Goal: Task Accomplishment & Management: Manage account settings

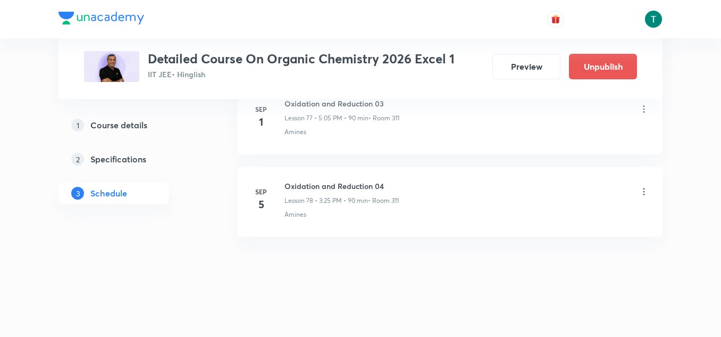
click at [644, 190] on icon at bounding box center [644, 191] width 11 height 11
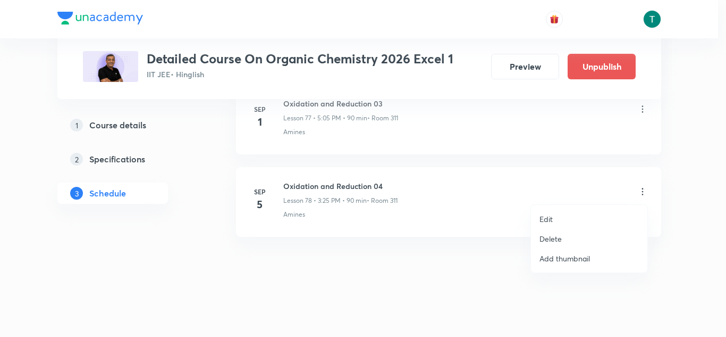
click at [559, 233] on p "Delete" at bounding box center [551, 238] width 22 height 11
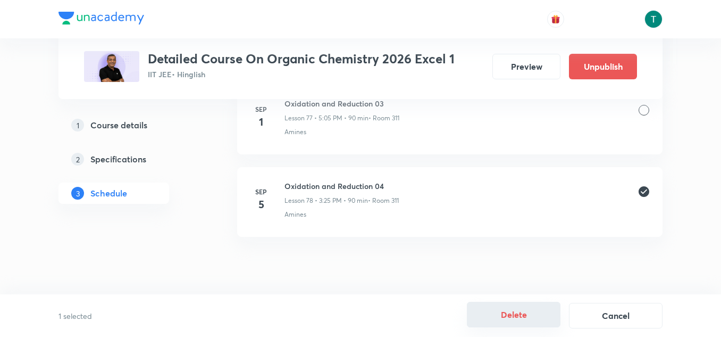
click at [516, 313] on button "Delete" at bounding box center [514, 315] width 94 height 26
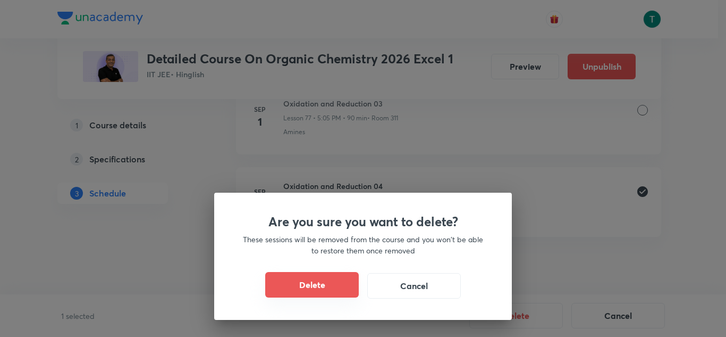
click at [332, 279] on button "Delete" at bounding box center [312, 285] width 94 height 26
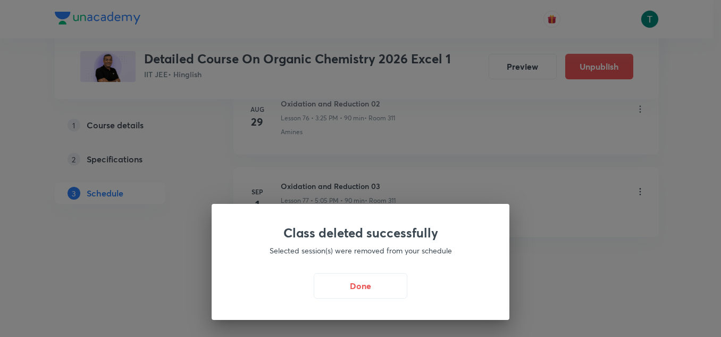
scroll to position [6932, 0]
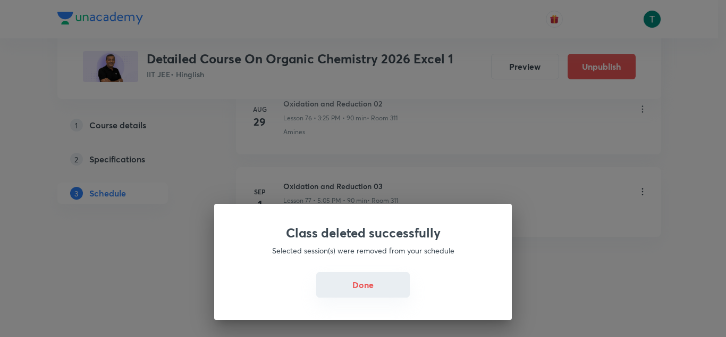
click at [351, 283] on button "Done" at bounding box center [363, 285] width 94 height 26
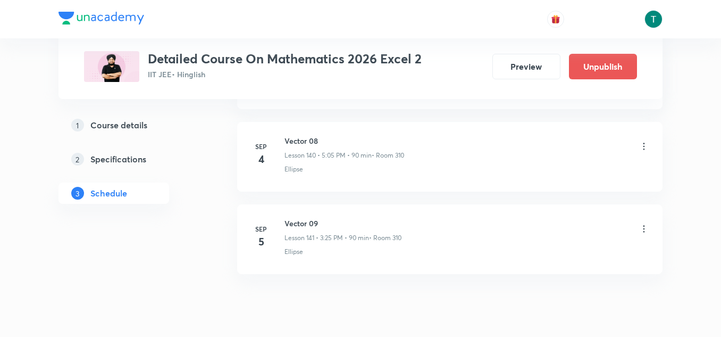
drag, startPoint x: 639, startPoint y: 224, endPoint x: 646, endPoint y: 231, distance: 9.8
click at [646, 231] on icon at bounding box center [644, 228] width 11 height 11
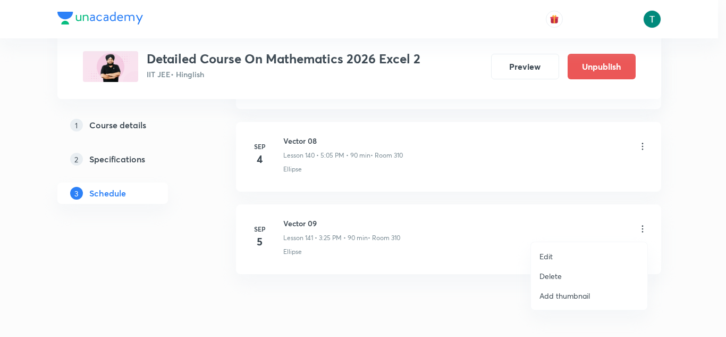
click at [646, 231] on div at bounding box center [363, 168] width 726 height 337
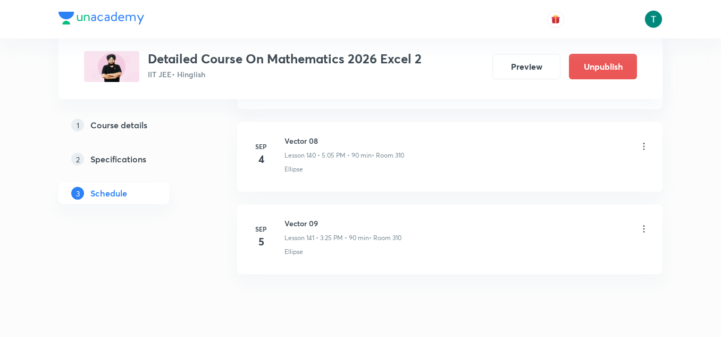
click at [645, 227] on icon at bounding box center [644, 228] width 11 height 11
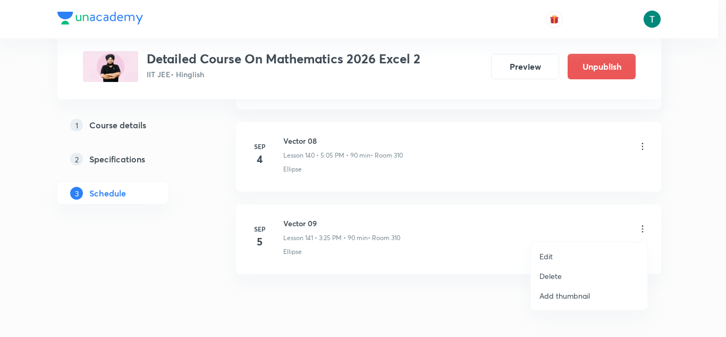
click at [564, 276] on li "Delete" at bounding box center [589, 276] width 116 height 20
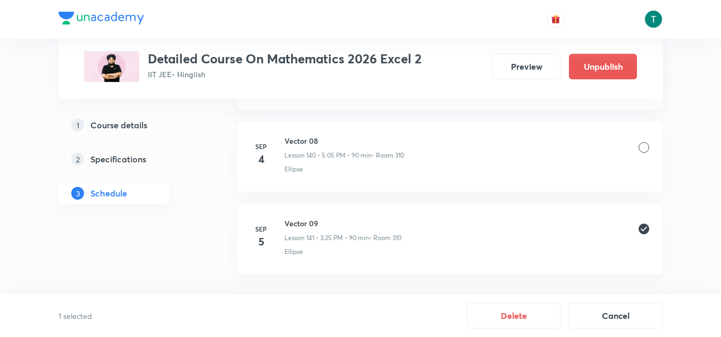
click at [536, 315] on button "Delete" at bounding box center [514, 316] width 94 height 26
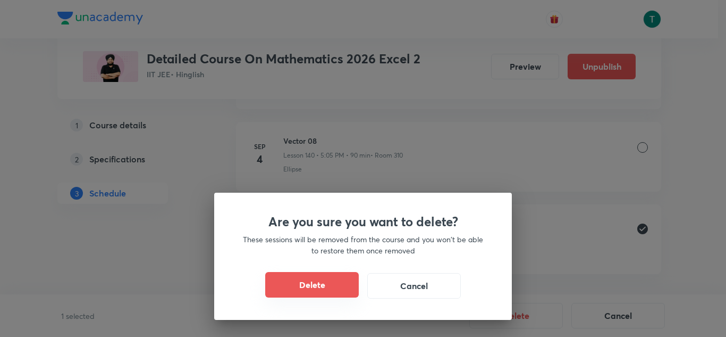
click at [322, 285] on button "Delete" at bounding box center [312, 285] width 94 height 26
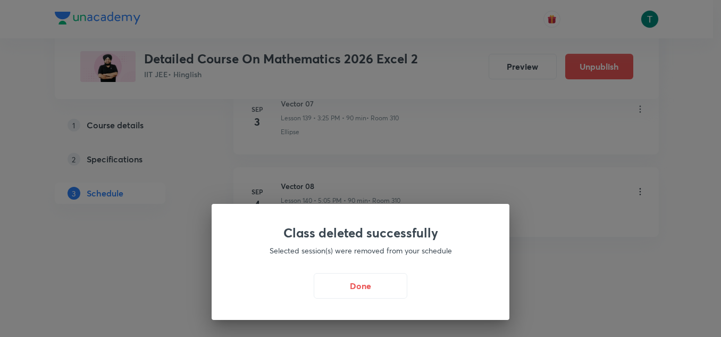
scroll to position [12056, 0]
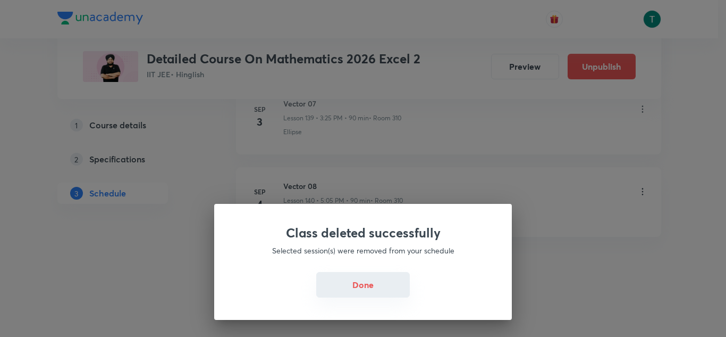
click at [336, 283] on button "Done" at bounding box center [363, 285] width 94 height 26
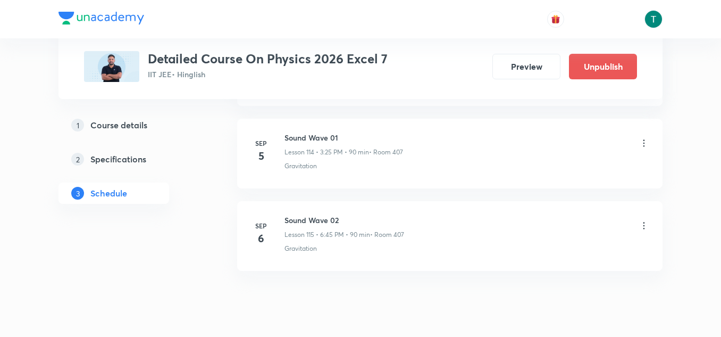
click at [639, 138] on icon at bounding box center [644, 143] width 11 height 11
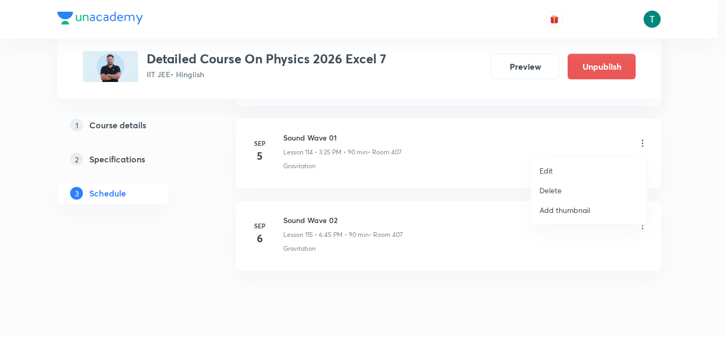
click at [570, 188] on li "Delete" at bounding box center [589, 190] width 116 height 20
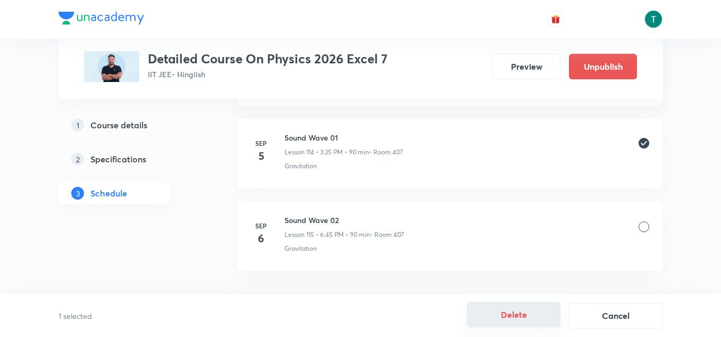
click at [516, 310] on button "Delete" at bounding box center [514, 315] width 94 height 26
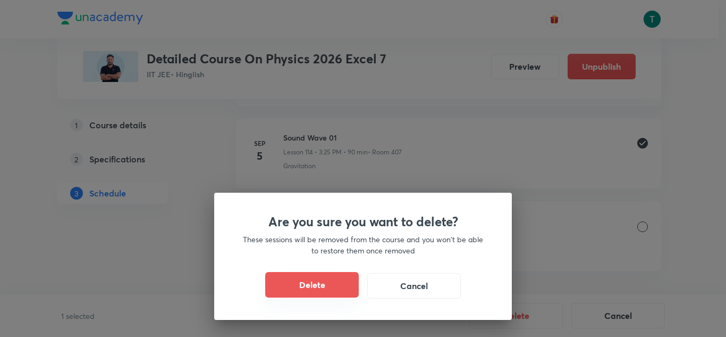
click at [295, 283] on button "Delete" at bounding box center [312, 285] width 94 height 26
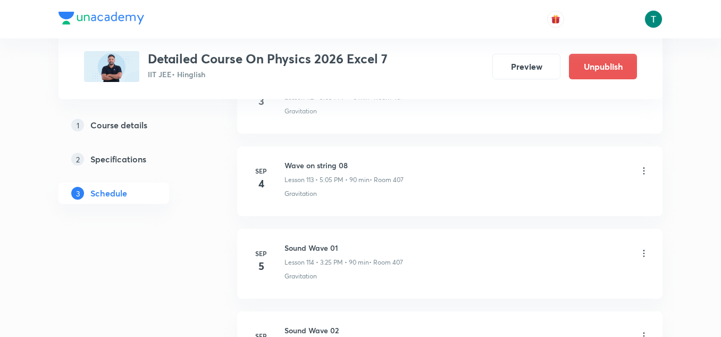
scroll to position [9960, 0]
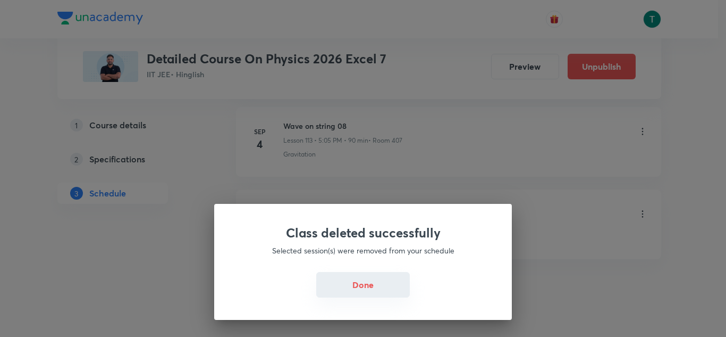
click at [359, 288] on button "Done" at bounding box center [363, 285] width 94 height 26
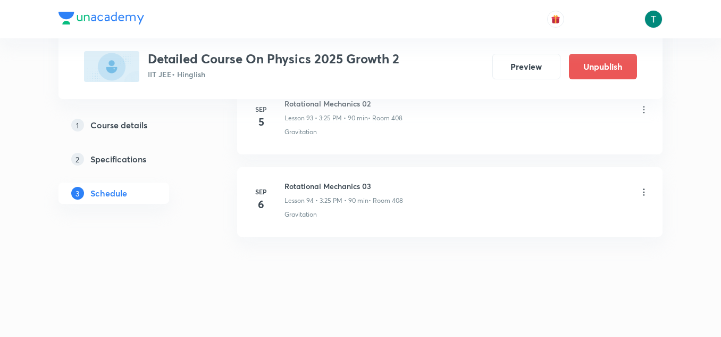
click at [644, 106] on icon at bounding box center [644, 109] width 2 height 7
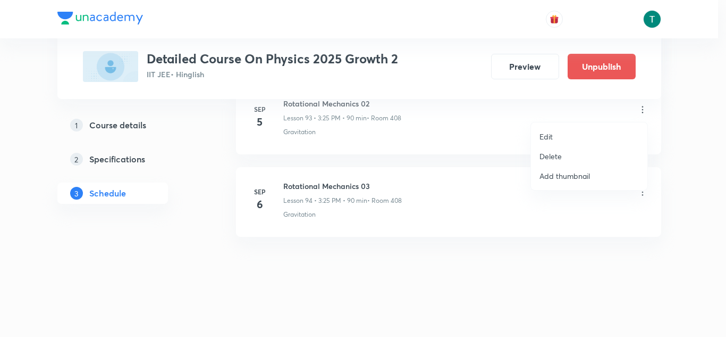
click at [570, 160] on li "Delete" at bounding box center [589, 156] width 116 height 20
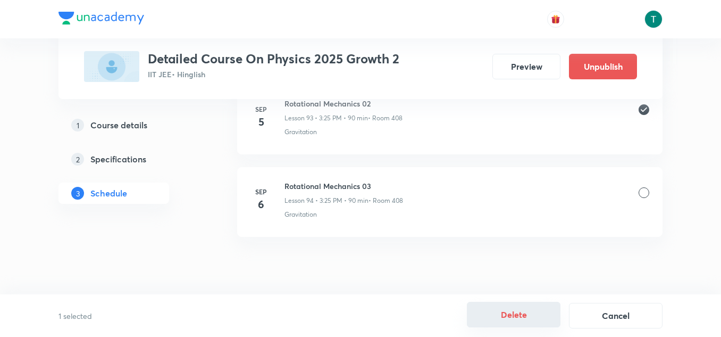
click at [522, 313] on button "Delete" at bounding box center [514, 315] width 94 height 26
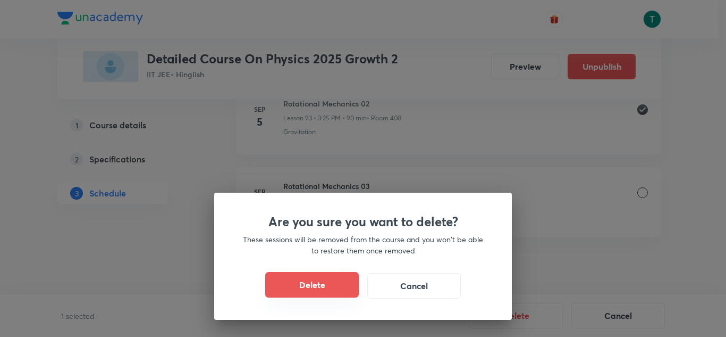
click at [328, 293] on button "Delete" at bounding box center [312, 285] width 94 height 26
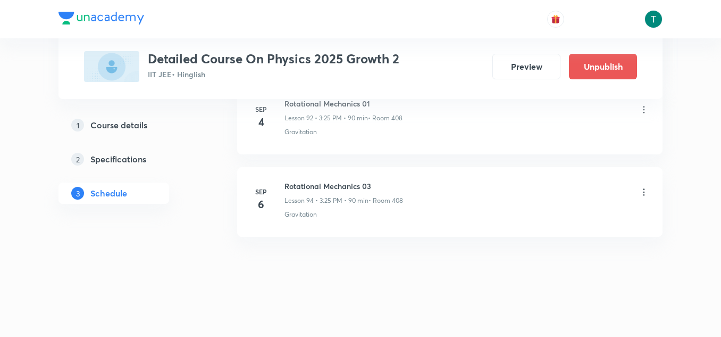
scroll to position [8183, 0]
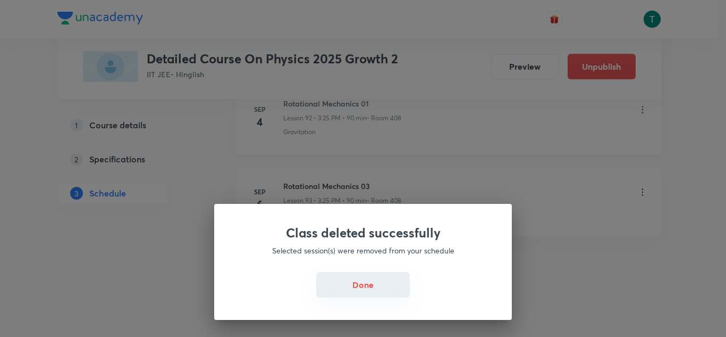
click at [366, 285] on button "Done" at bounding box center [363, 285] width 94 height 26
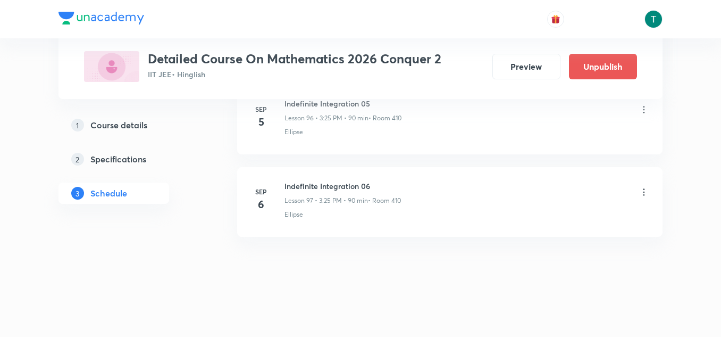
click at [646, 112] on icon at bounding box center [644, 109] width 11 height 11
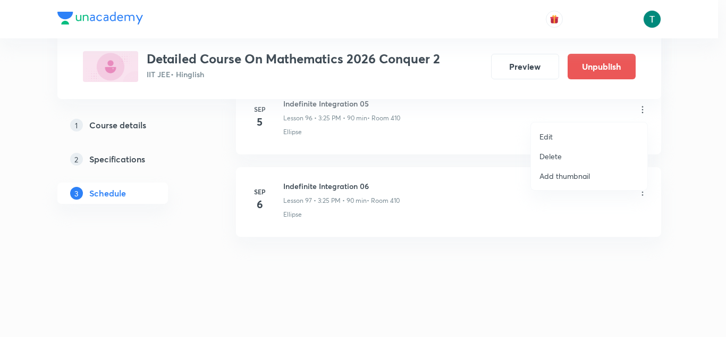
click at [558, 148] on li "Delete" at bounding box center [589, 156] width 116 height 20
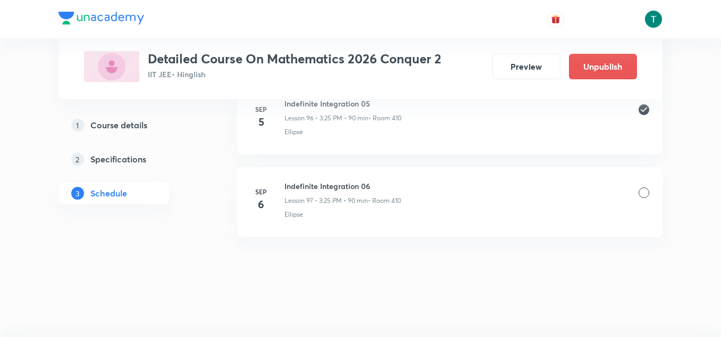
click at [558, 148] on li "[DATE] Indefinite Integration 05 Lesson 96 • 3:25 PM • 90 min • Room 410 Ellipse" at bounding box center [449, 120] width 425 height 70
click at [504, 321] on button "Delete" at bounding box center [514, 315] width 94 height 26
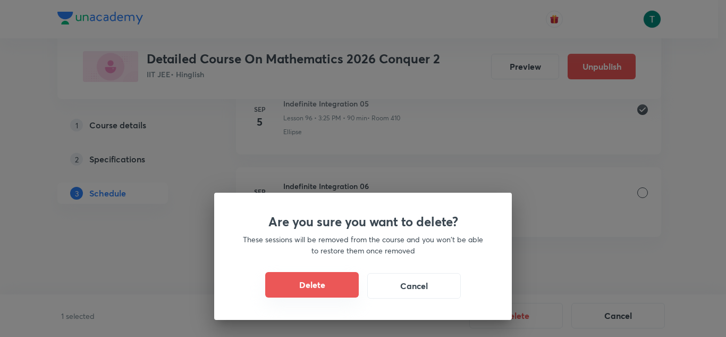
click at [309, 279] on button "Delete" at bounding box center [312, 285] width 94 height 26
